Goal: Information Seeking & Learning: Learn about a topic

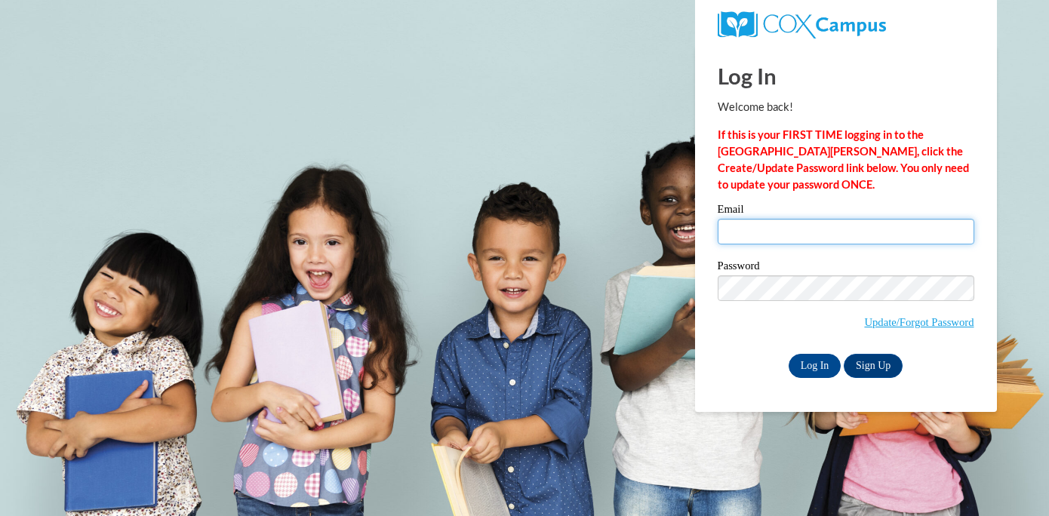
click at [821, 230] on input "Email" at bounding box center [845, 232] width 256 height 26
type input "tanakalora@gmail.com"
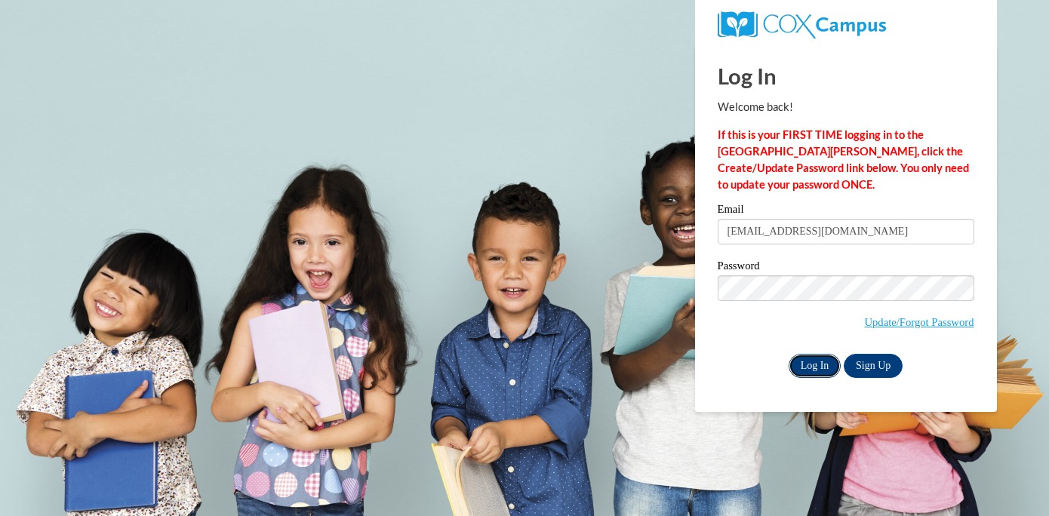
click at [812, 359] on input "Log In" at bounding box center [814, 366] width 53 height 24
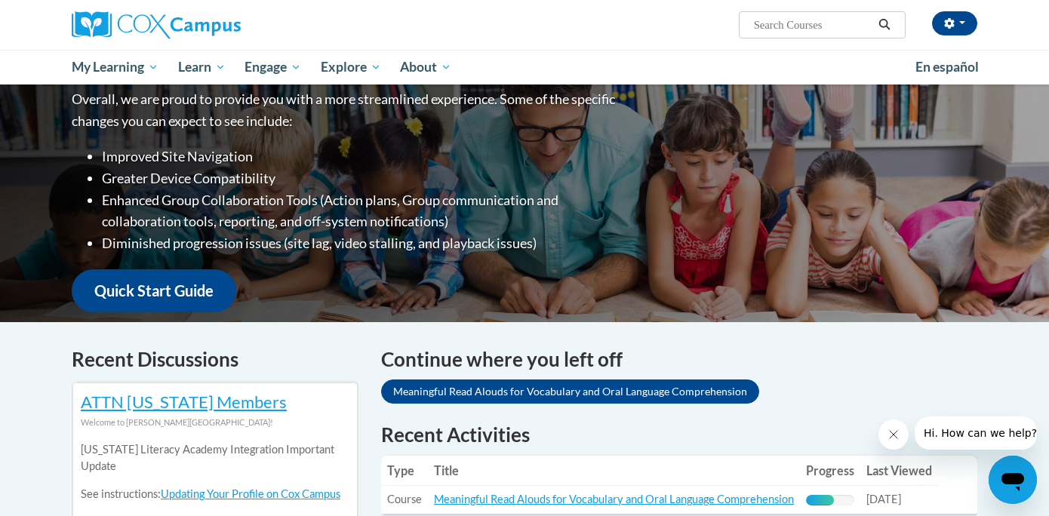
scroll to position [213, 0]
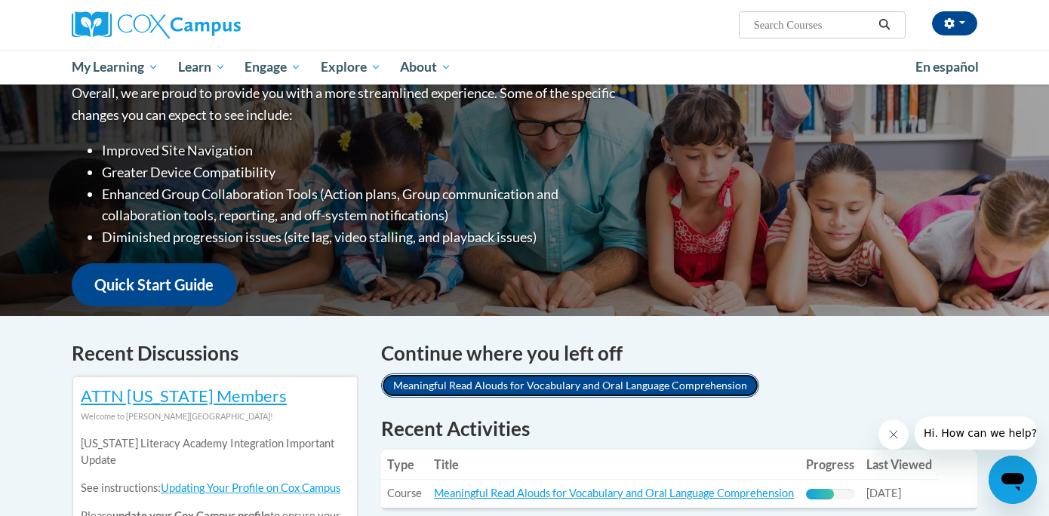
click at [613, 385] on link "Meaningful Read Alouds for Vocabulary and Oral Language Comprehension" at bounding box center [570, 385] width 378 height 24
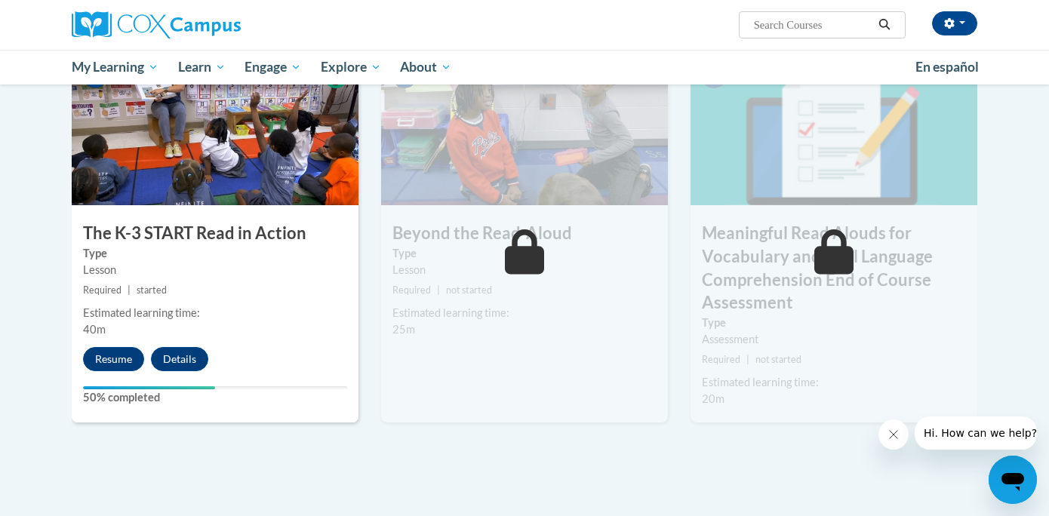
scroll to position [788, 0]
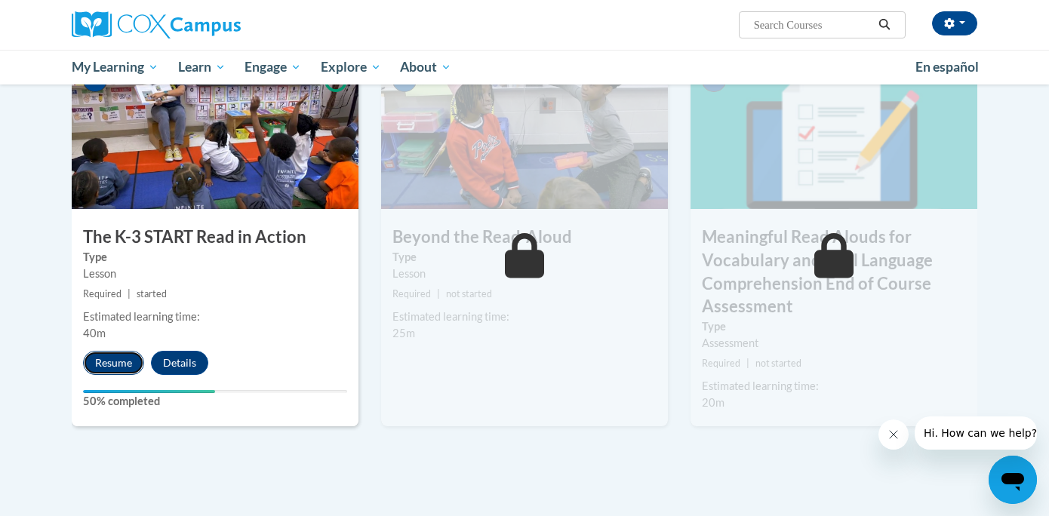
click at [107, 361] on button "Resume" at bounding box center [113, 363] width 61 height 24
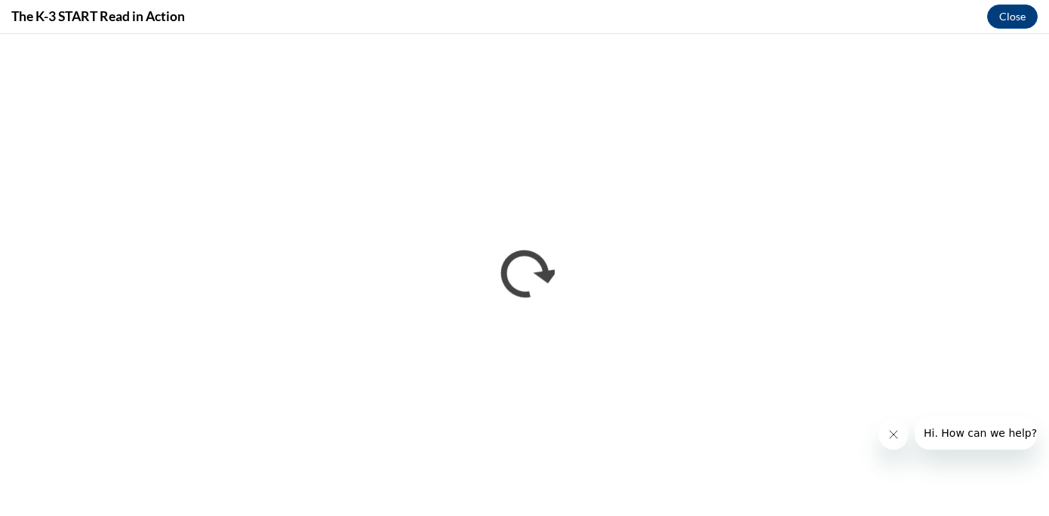
scroll to position [0, 0]
